Goal: Transaction & Acquisition: Purchase product/service

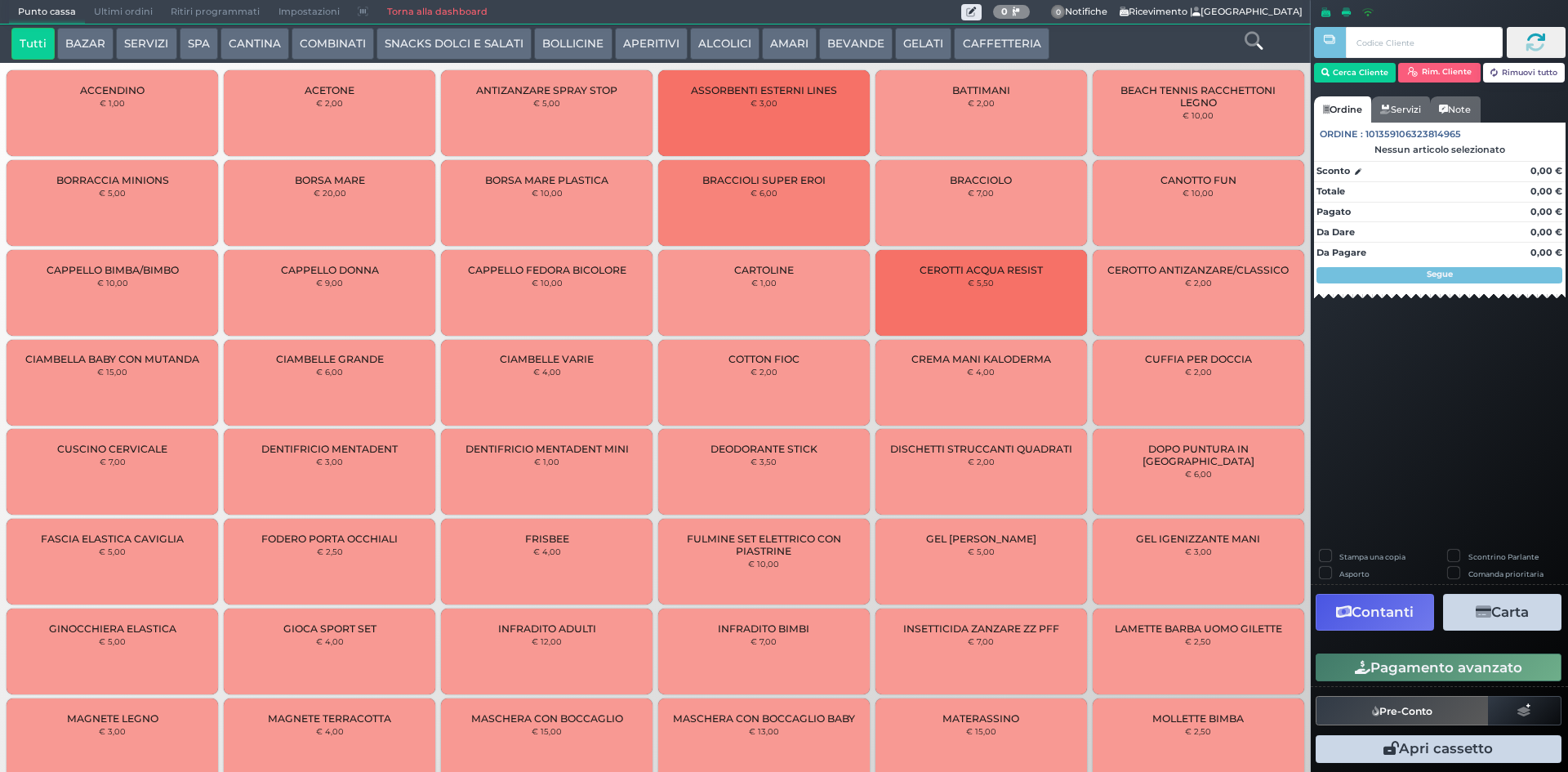
click at [87, 54] on button "BAZAR" at bounding box center [85, 44] width 56 height 33
click at [124, 38] on button "SERVIZI" at bounding box center [146, 44] width 61 height 33
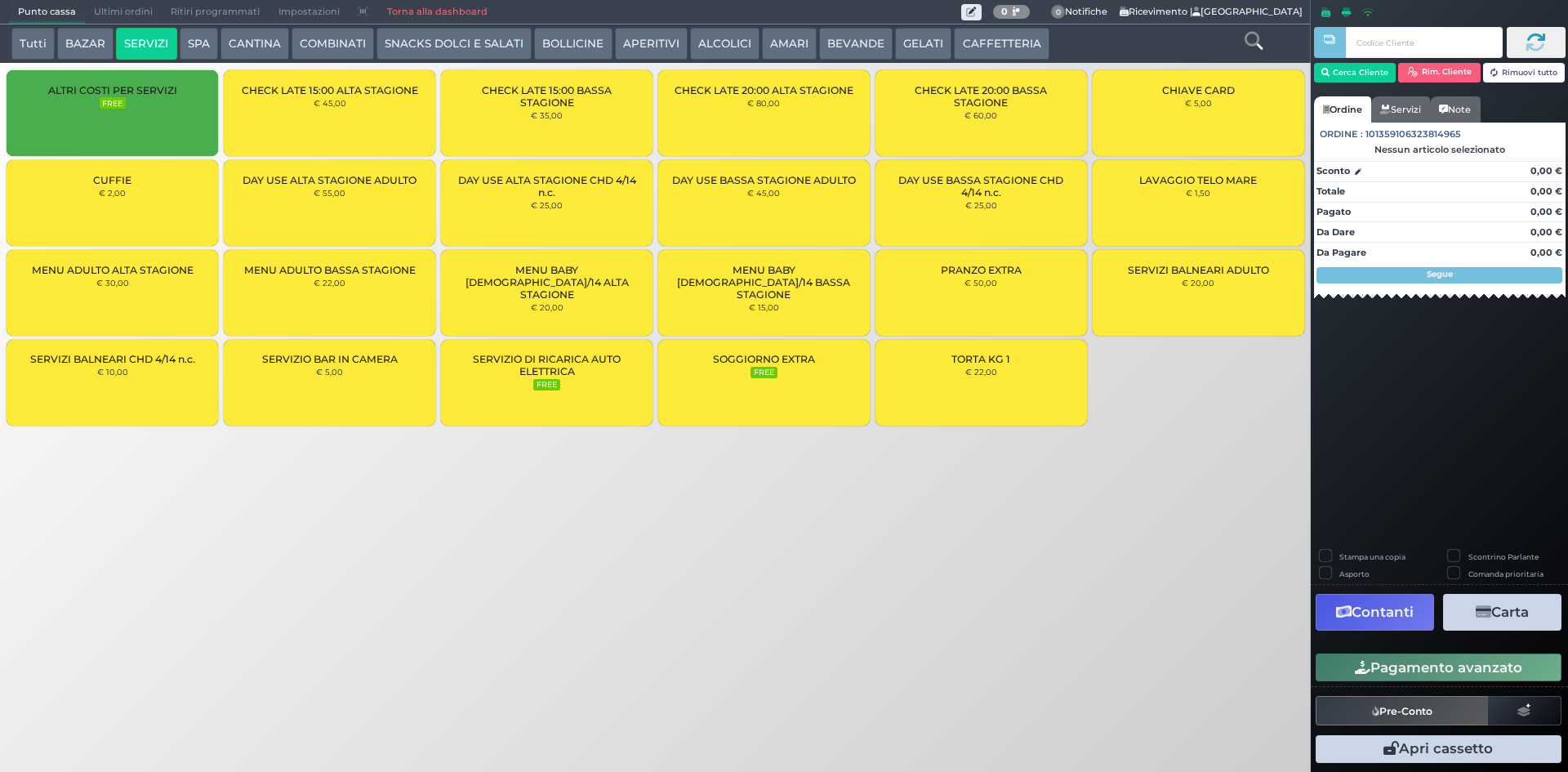
click at [993, 43] on button "CAFFETTERIA" at bounding box center [1002, 44] width 95 height 33
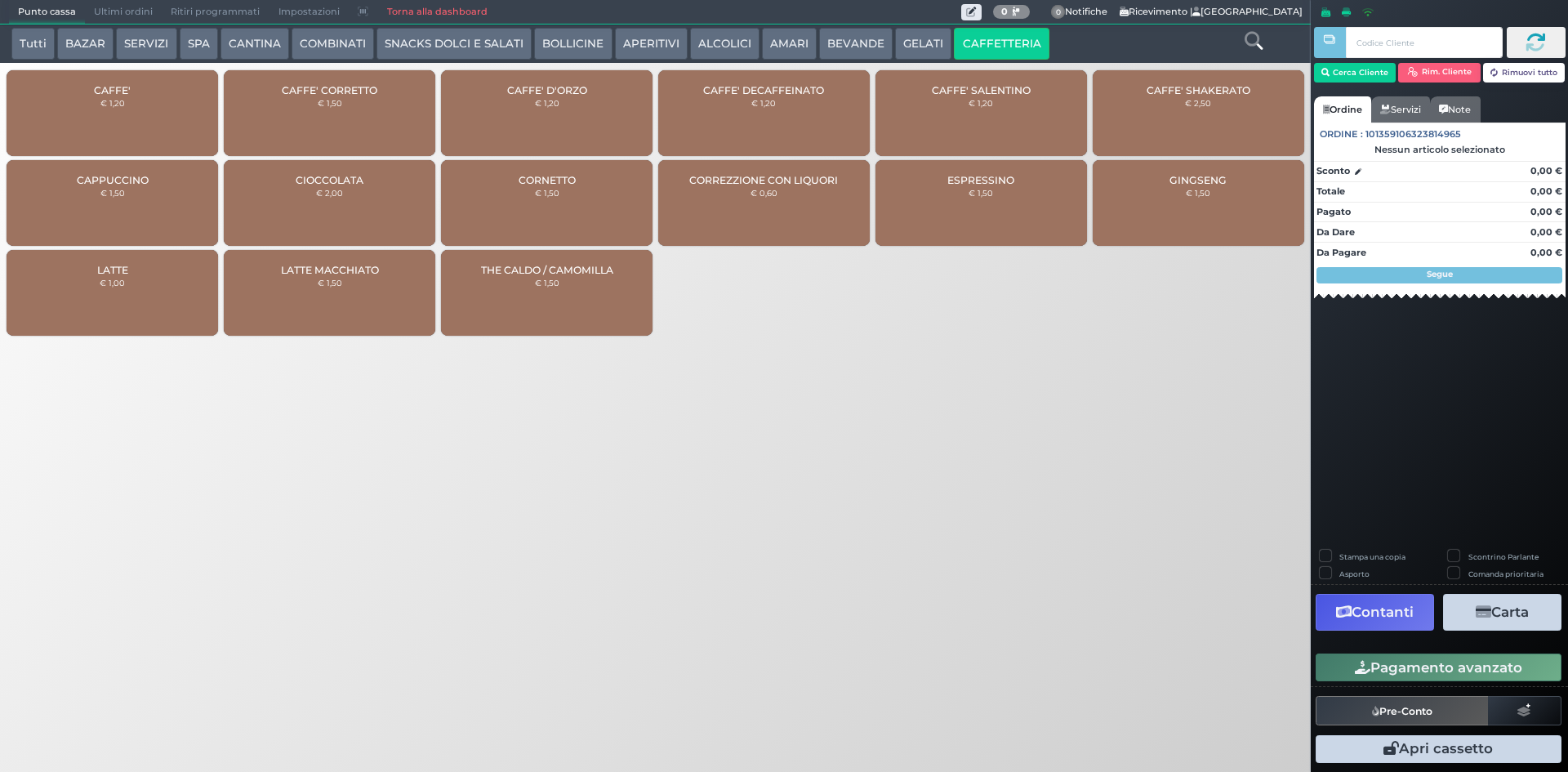
drag, startPoint x: 141, startPoint y: 99, endPoint x: 420, endPoint y: 119, distance: 279.7
click at [141, 98] on div "CAFFE' € 1,20" at bounding box center [112, 112] width 212 height 86
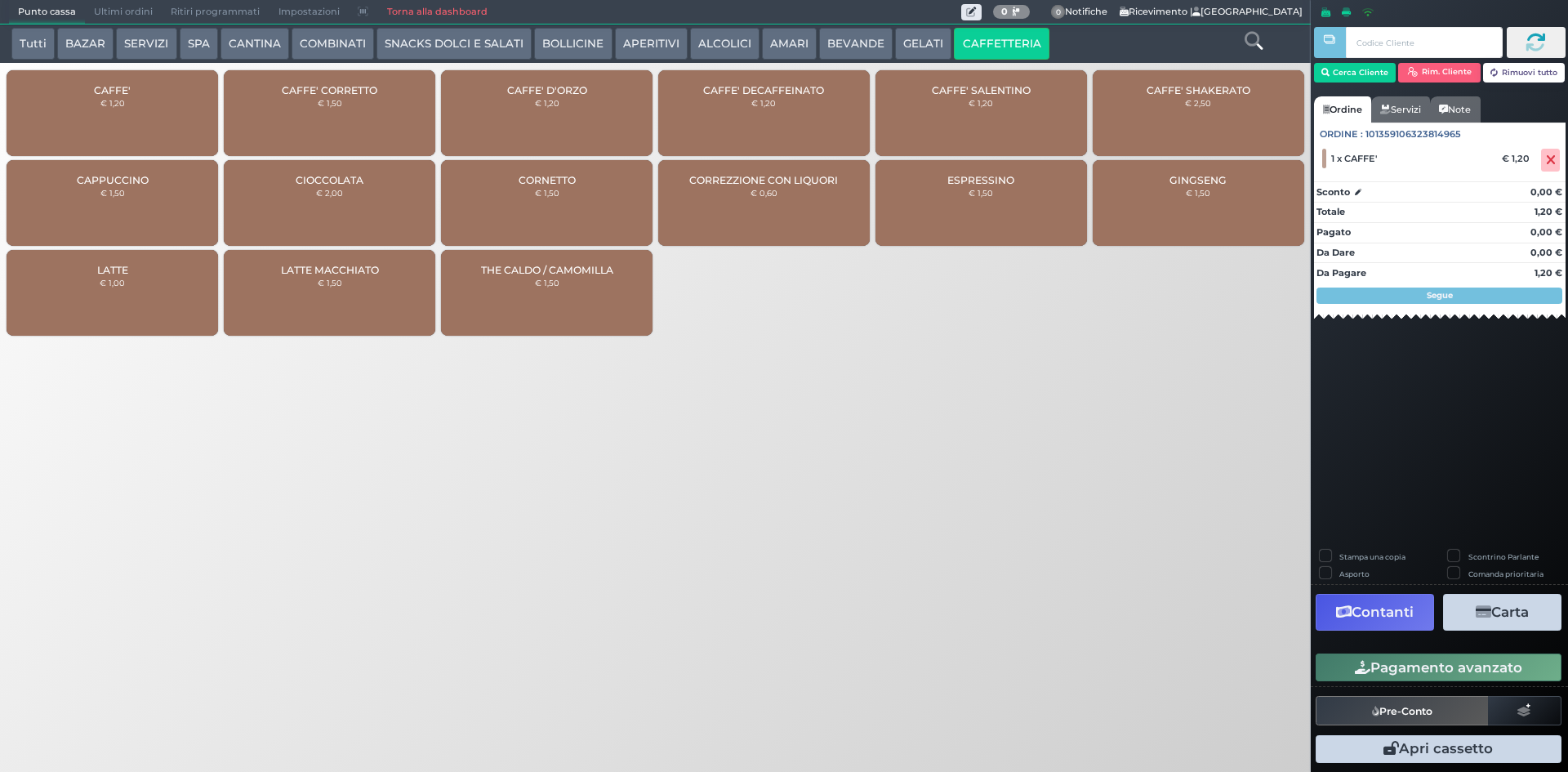
click at [1361, 655] on button "Pagamento avanzato" at bounding box center [1438, 667] width 245 height 28
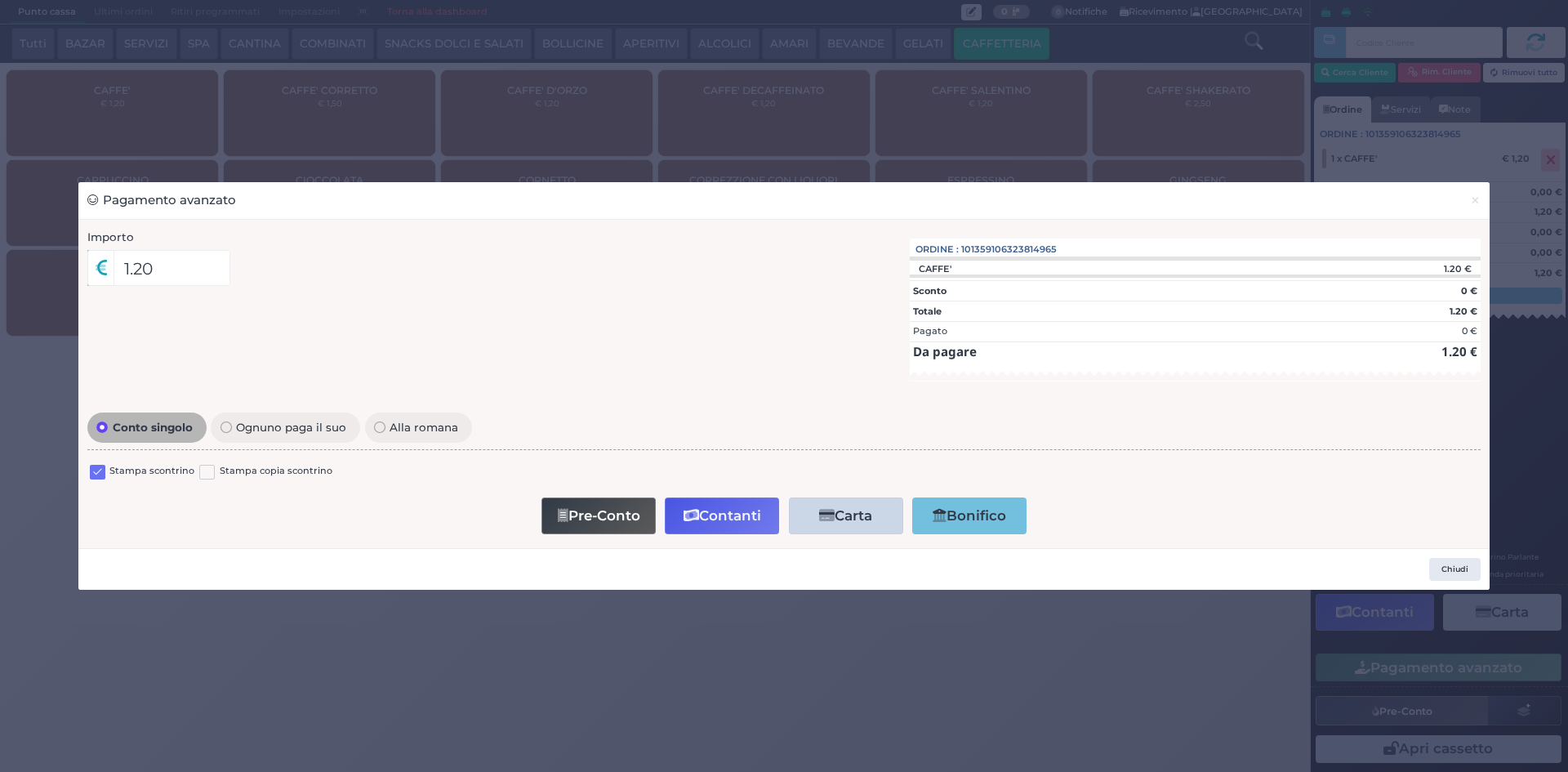
click at [96, 465] on label at bounding box center [98, 473] width 16 height 16
click at [0, 0] on input "checkbox" at bounding box center [0, 0] width 0 height 0
click at [570, 507] on button "Pre-Conto" at bounding box center [599, 515] width 114 height 37
click at [1476, 207] on span "×" at bounding box center [1476, 200] width 10 height 18
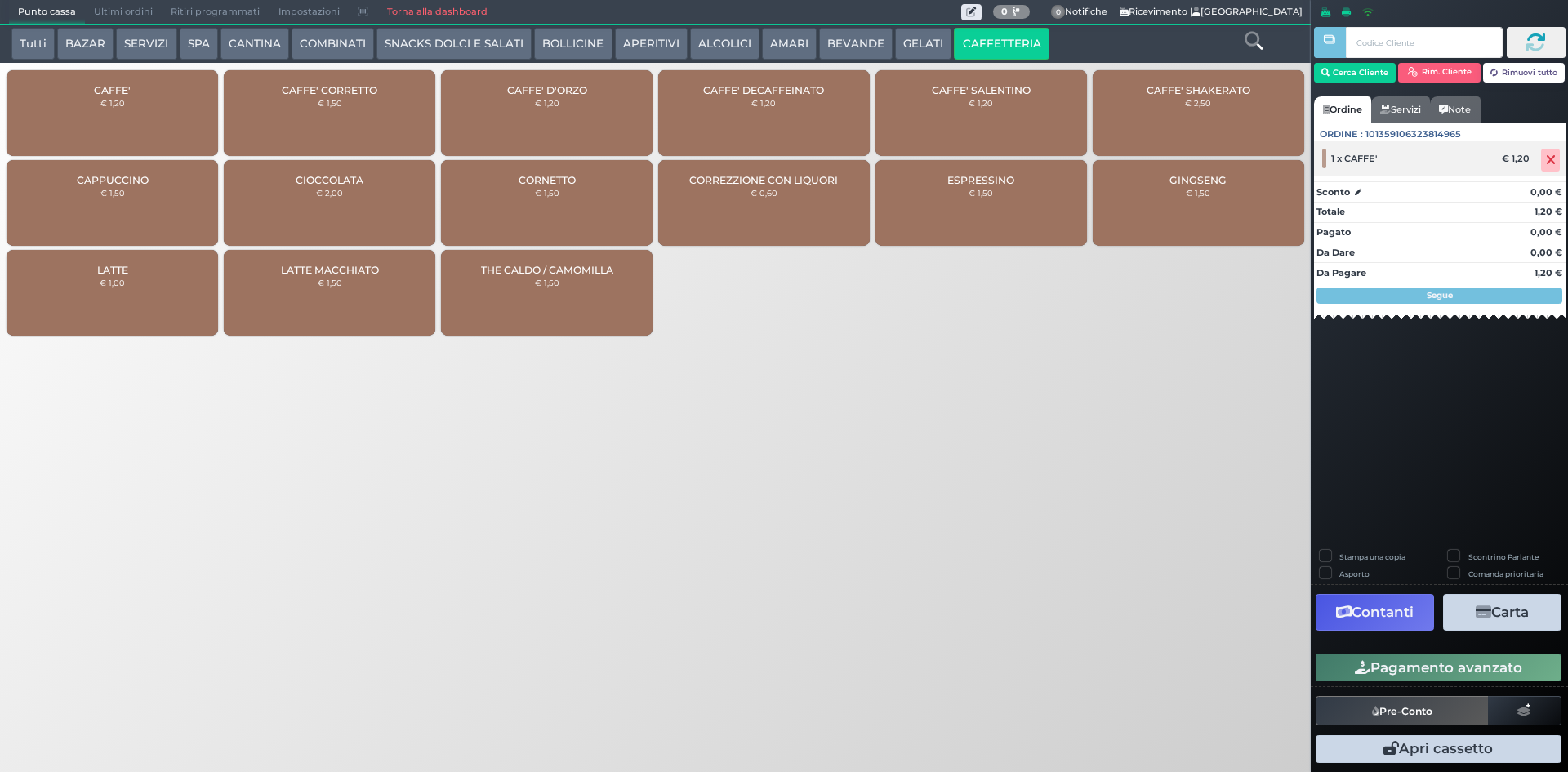
click at [1558, 156] on span at bounding box center [1551, 160] width 19 height 22
